Goal: Task Accomplishment & Management: Use online tool/utility

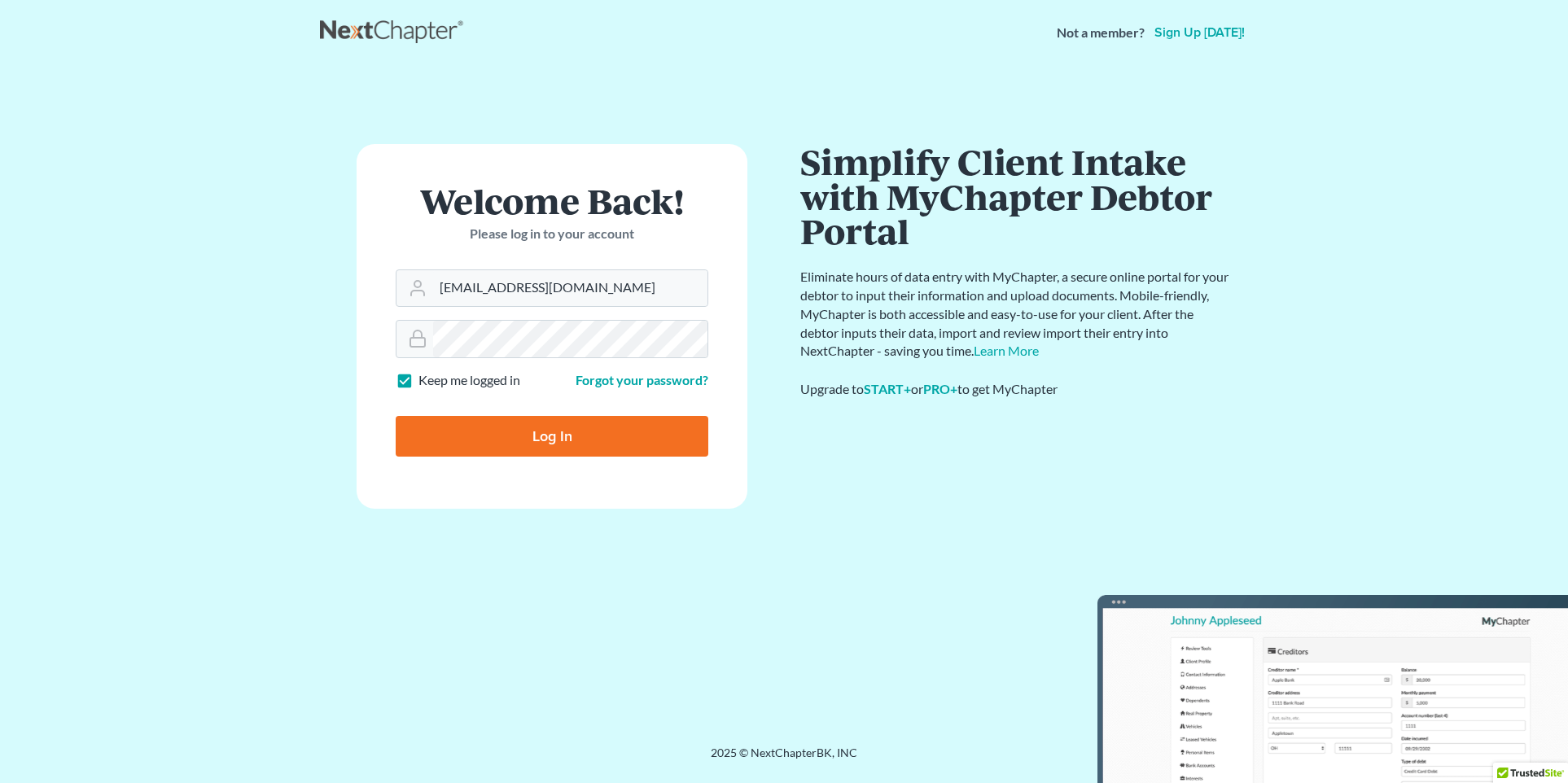
click at [552, 439] on input "Log In" at bounding box center [551, 436] width 312 height 41
type input "Thinking..."
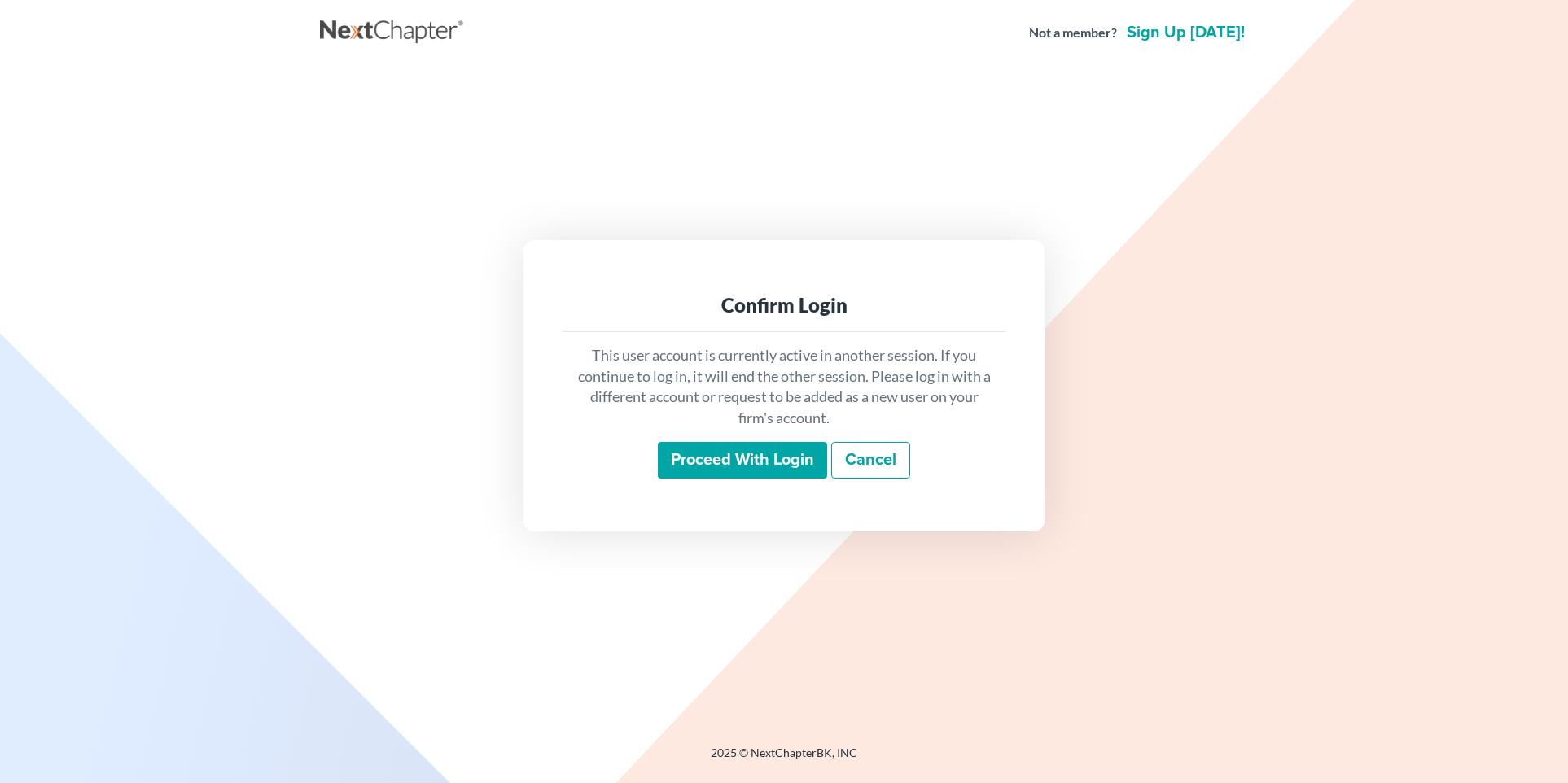
click at [721, 464] on input "Proceed with login" at bounding box center [742, 460] width 169 height 37
